Goal: Check status

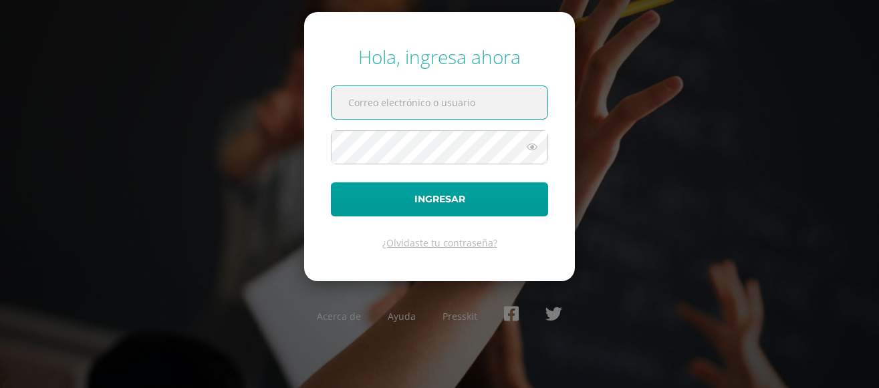
click at [420, 102] on input "text" at bounding box center [440, 102] width 216 height 33
type input "[EMAIL_ADDRESS][DOMAIN_NAME]"
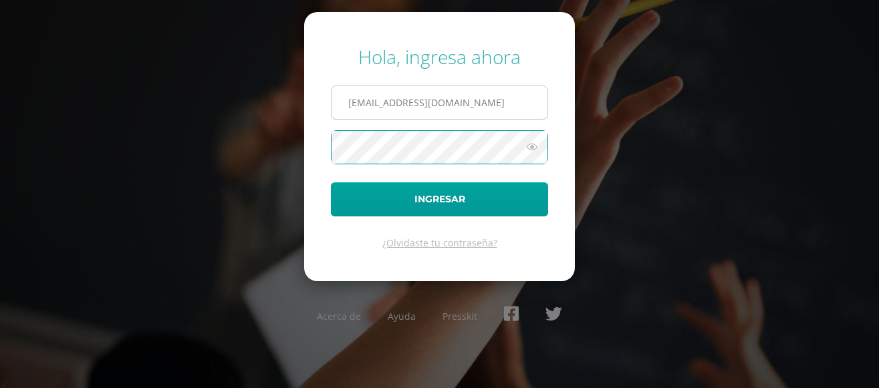
click at [331, 183] on button "Ingresar" at bounding box center [439, 200] width 217 height 34
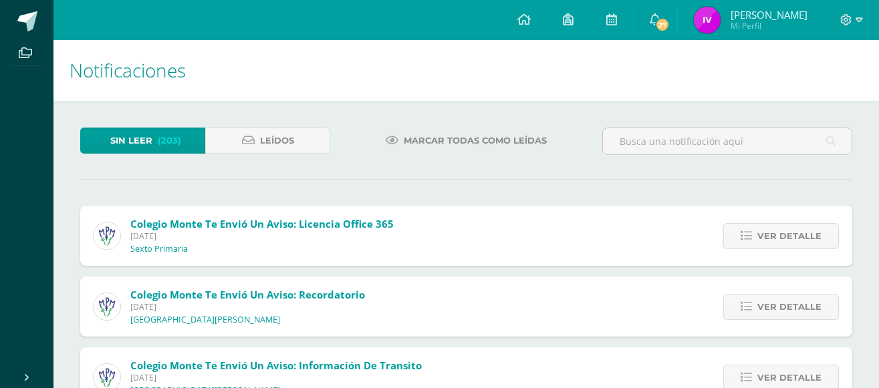
click at [762, 19] on span "[PERSON_NAME]" at bounding box center [769, 14] width 77 height 13
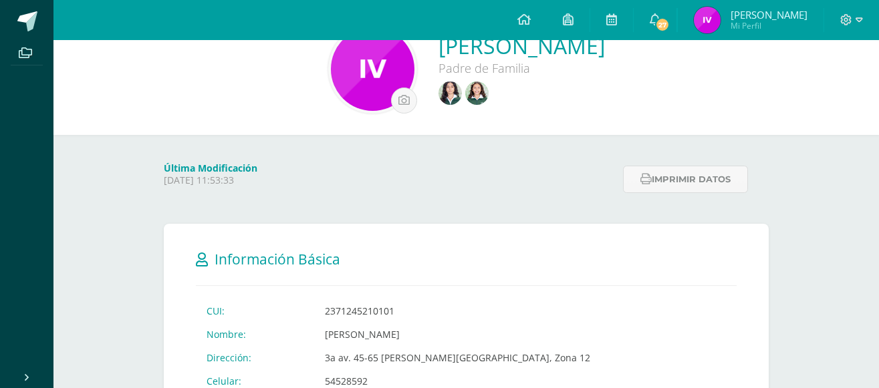
scroll to position [35, 0]
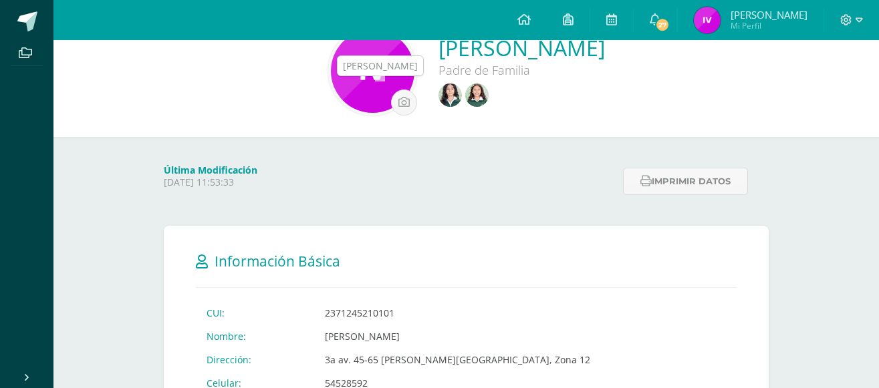
click at [439, 95] on img at bounding box center [450, 95] width 23 height 23
click at [465, 94] on img at bounding box center [476, 95] width 23 height 23
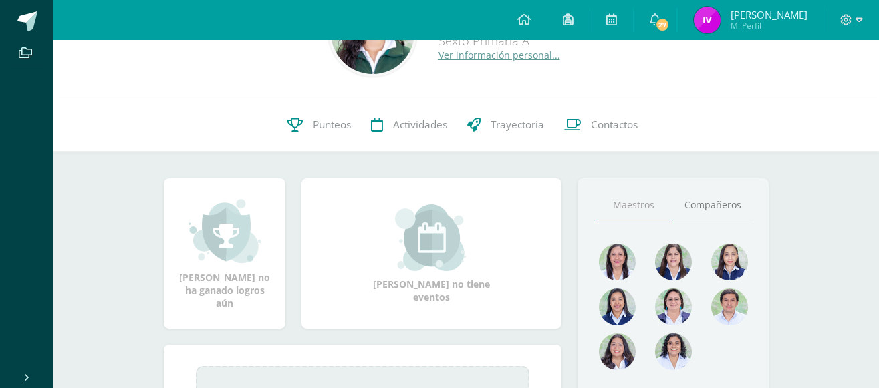
scroll to position [77, 0]
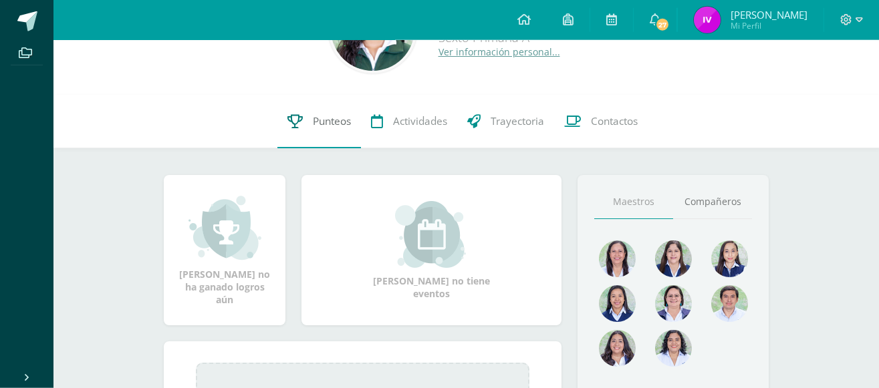
click at [351, 119] on span "Punteos" at bounding box center [332, 121] width 38 height 14
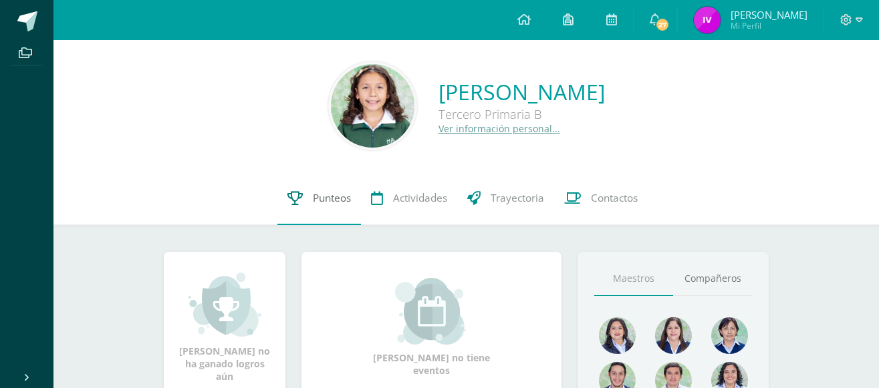
click at [338, 207] on link "Punteos" at bounding box center [319, 198] width 84 height 53
